Goal: Task Accomplishment & Management: Manage account settings

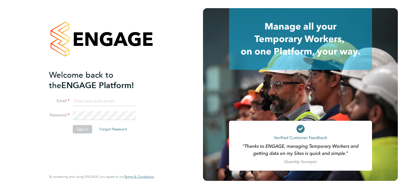
type input "ecrowe@skilledcareers.co.uk"
click at [84, 128] on button "Sign In" at bounding box center [81, 129] width 19 height 8
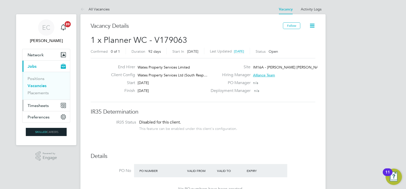
click at [35, 105] on span "Timesheets" at bounding box center [38, 105] width 21 height 5
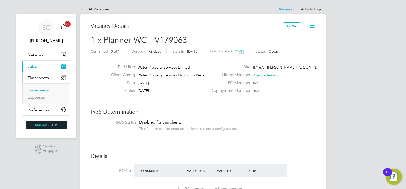
click at [42, 90] on link "Timesheets" at bounding box center [38, 90] width 21 height 5
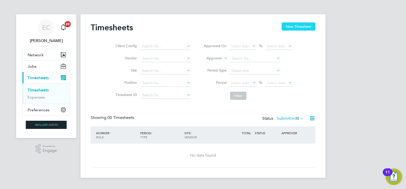
click at [289, 30] on button "New Timesheet" at bounding box center [298, 26] width 34 height 8
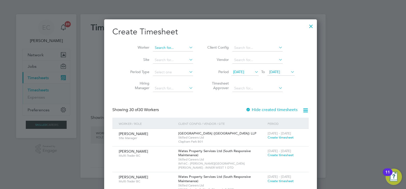
click at [180, 45] on input at bounding box center [173, 47] width 40 height 7
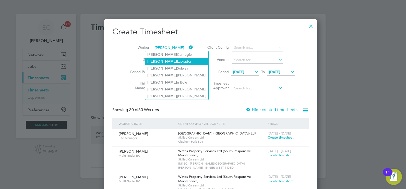
click at [176, 62] on li "[PERSON_NAME]" at bounding box center [176, 61] width 63 height 7
type input "[PERSON_NAME]"
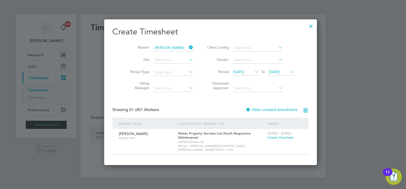
click at [277, 137] on span "Create timesheet" at bounding box center [280, 137] width 26 height 4
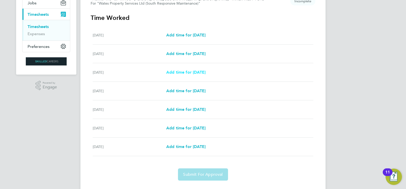
click at [187, 73] on span "Add time for [DATE]" at bounding box center [185, 72] width 39 height 5
select select "30"
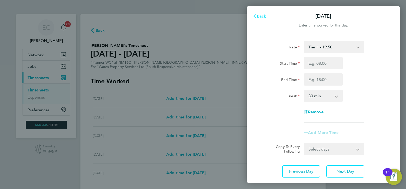
click at [255, 15] on icon "button" at bounding box center [254, 16] width 3 height 4
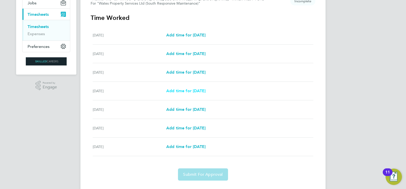
click at [186, 92] on span "Add time for [DATE]" at bounding box center [185, 91] width 39 height 5
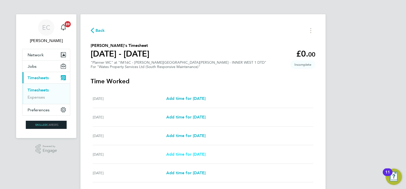
select select "30"
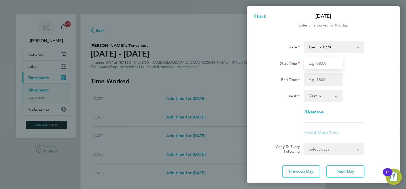
click at [321, 65] on input "Start Time" at bounding box center [323, 63] width 39 height 12
type input "08:00"
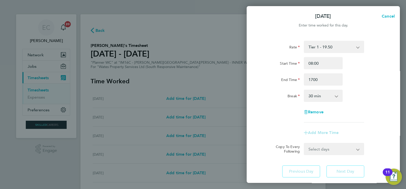
type input "17:00"
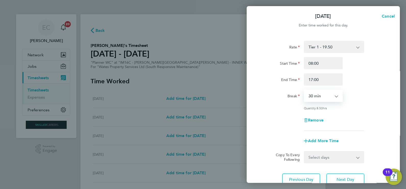
click at [308, 99] on select "0 min 15 min 30 min 45 min 60 min 75 min 90 min" at bounding box center [320, 95] width 32 height 11
select select "60"
click at [304, 90] on select "0 min 15 min 30 min 45 min 60 min 75 min 90 min" at bounding box center [320, 95] width 32 height 11
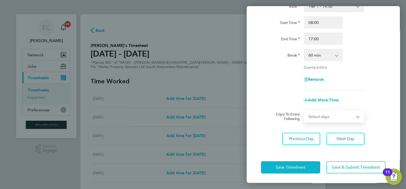
click at [342, 112] on select "Select days Day [DATE] [DATE] [DATE]" at bounding box center [331, 116] width 54 height 11
select select "DAY"
click at [304, 111] on select "Select days Day [DATE] [DATE] [DATE]" at bounding box center [331, 116] width 54 height 11
select select "[DATE]"
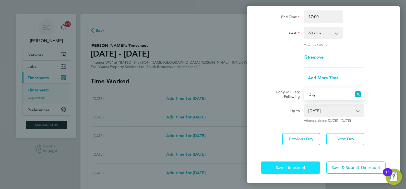
click at [299, 167] on span "Save Timesheet" at bounding box center [290, 167] width 30 height 5
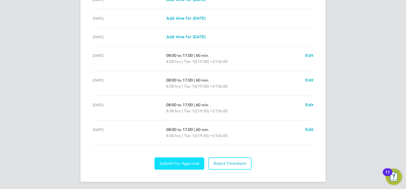
click at [179, 162] on span "Submit For Approval" at bounding box center [179, 163] width 40 height 5
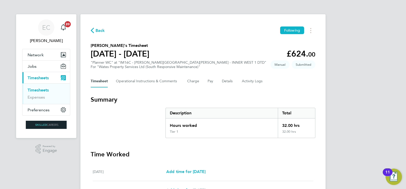
click at [36, 73] on button "Current page: Timesheets" at bounding box center [45, 77] width 47 height 11
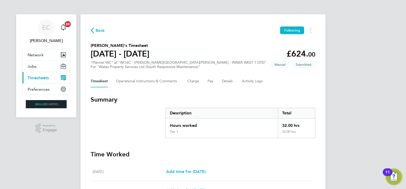
click at [37, 77] on span "Timesheets" at bounding box center [38, 78] width 21 height 5
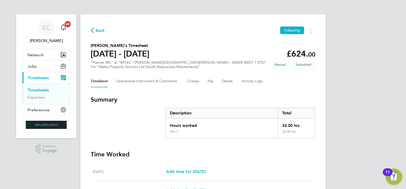
click at [41, 91] on link "Timesheets" at bounding box center [38, 90] width 21 height 5
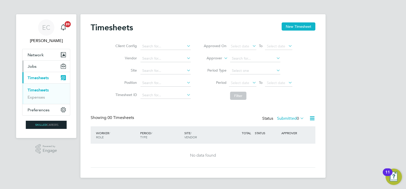
click at [35, 63] on button "Jobs" at bounding box center [45, 66] width 47 height 11
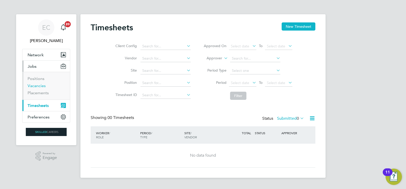
click at [40, 83] on link "Vacancies" at bounding box center [37, 85] width 18 height 5
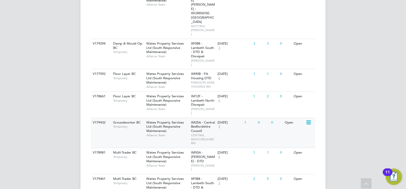
scroll to position [335, 0]
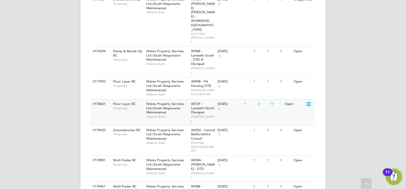
click at [231, 99] on div "V178661 Floor Layer BC Temporary Wates Property Services Ltd (South Responsive …" at bounding box center [203, 112] width 224 height 26
click at [144, 77] on div "V177592 Floor Layer BC Temporary Wates Property Services Ltd (South Responsive …" at bounding box center [203, 88] width 224 height 22
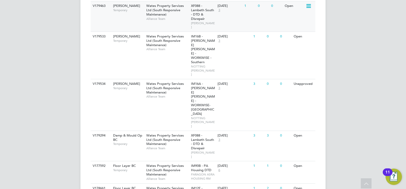
scroll to position [176, 0]
